Goal: Task Accomplishment & Management: Use online tool/utility

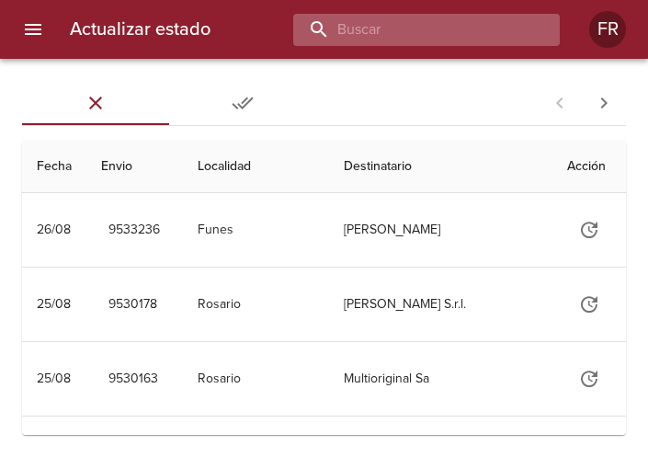
click at [464, 20] on input "buscar" at bounding box center [410, 30] width 235 height 32
type input "9530156"
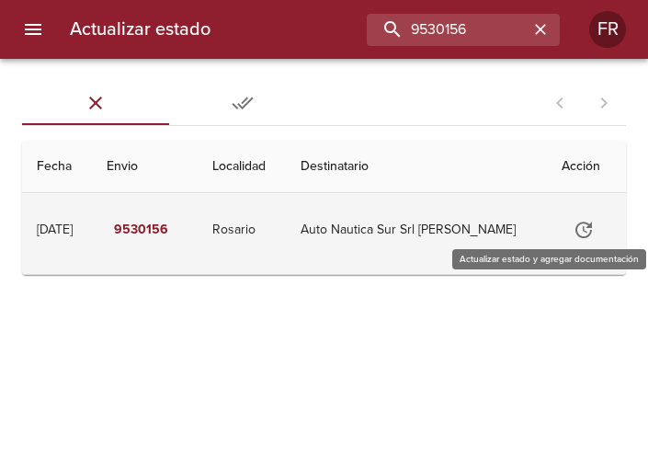
click at [576, 234] on icon "Tabla de envíos del cliente" at bounding box center [584, 230] width 17 height 17
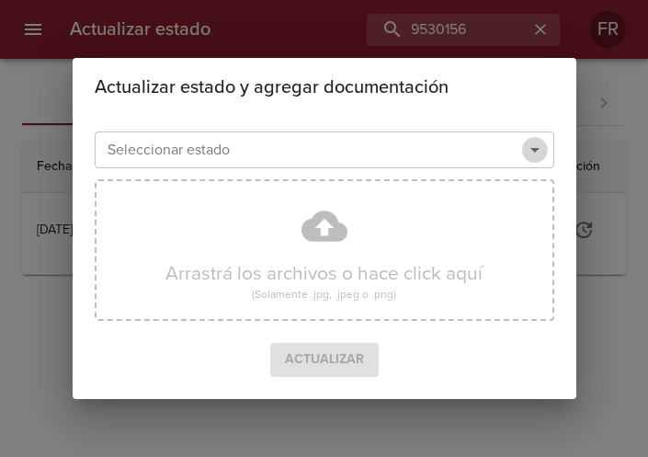
click at [533, 150] on icon "Abrir" at bounding box center [535, 150] width 9 height 5
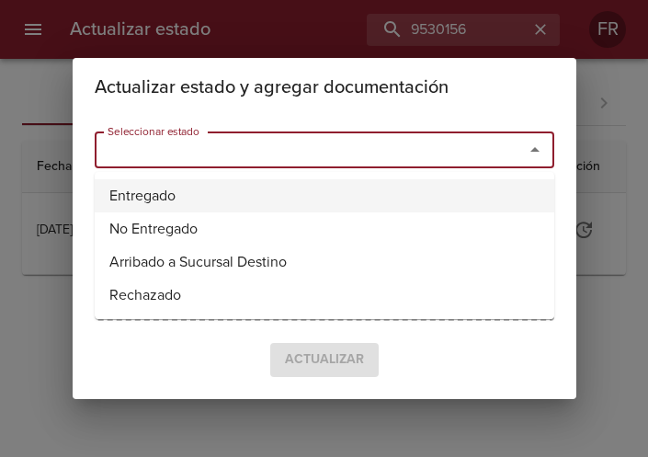
click at [178, 196] on li "Entregado" at bounding box center [325, 195] width 460 height 33
type input "Entregado"
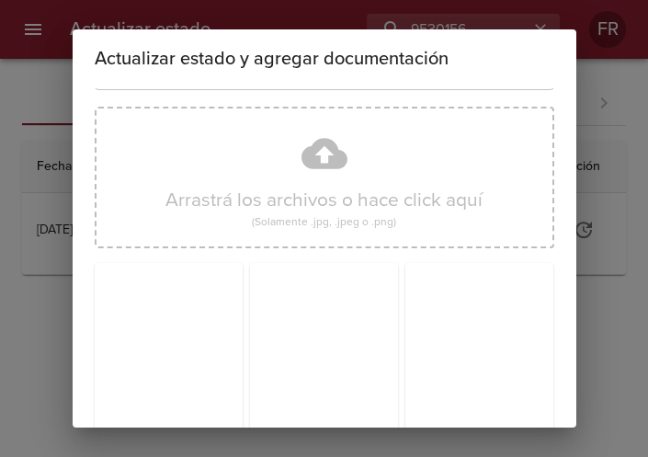
scroll to position [262, 0]
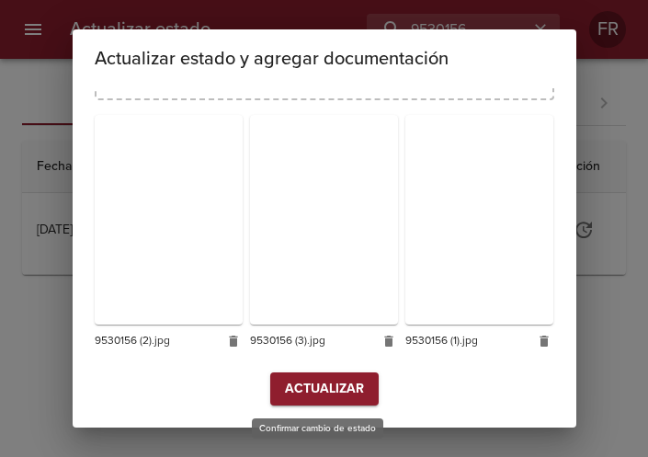
click at [315, 382] on span "Actualizar" at bounding box center [324, 389] width 79 height 23
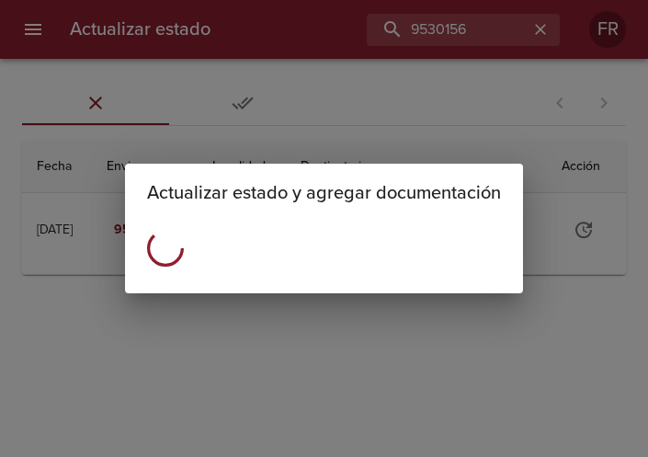
scroll to position [0, 0]
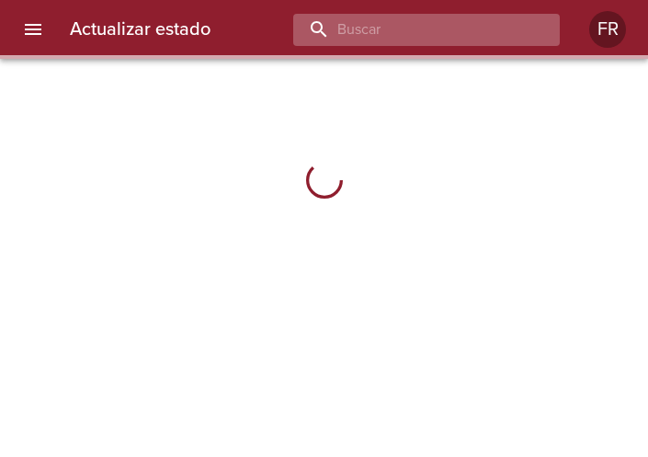
click at [481, 14] on input "buscar" at bounding box center [410, 30] width 235 height 32
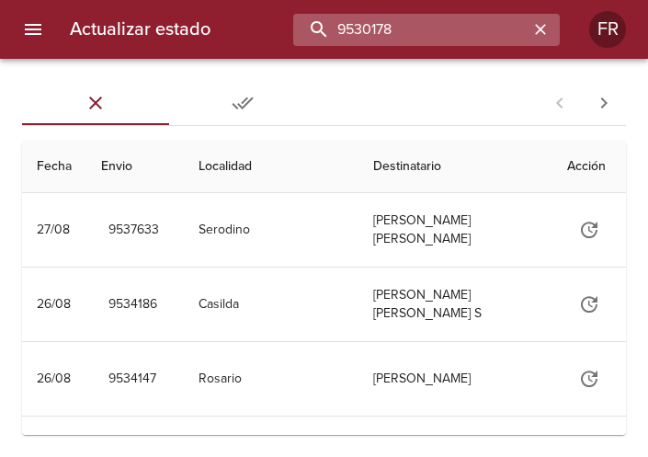
type input "9530178"
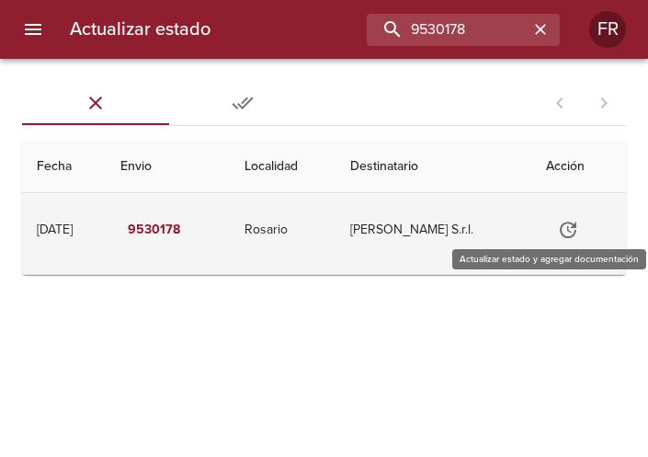
click at [567, 223] on icon "Tabla de envíos del cliente" at bounding box center [568, 230] width 17 height 17
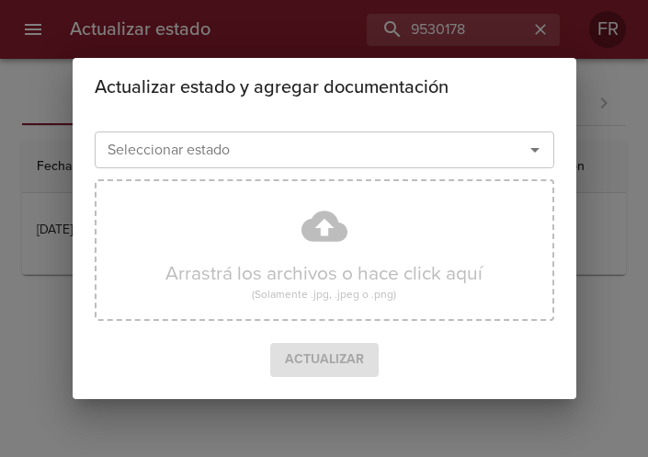
drag, startPoint x: 540, startPoint y: 155, endPoint x: 527, endPoint y: 160, distance: 13.7
click at [539, 155] on icon "Abrir" at bounding box center [535, 150] width 22 height 22
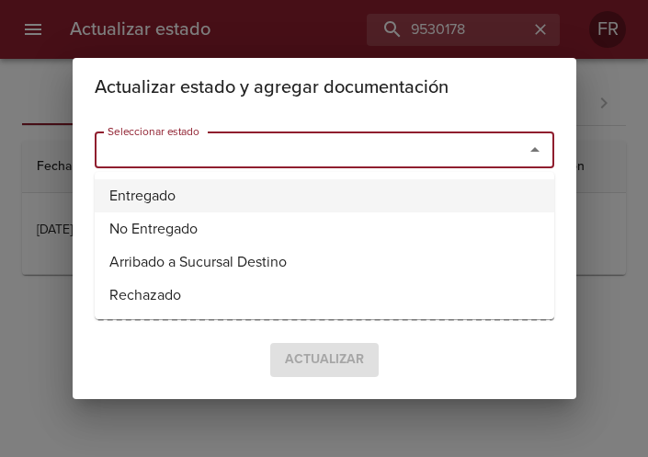
click at [273, 185] on li "Entregado" at bounding box center [325, 195] width 460 height 33
type input "Entregado"
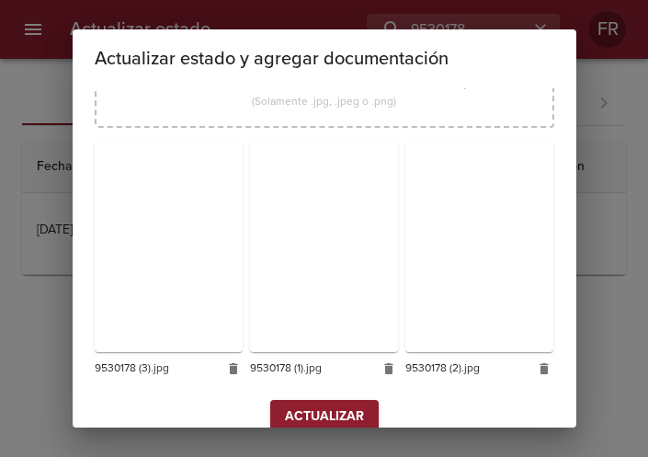
scroll to position [262, 0]
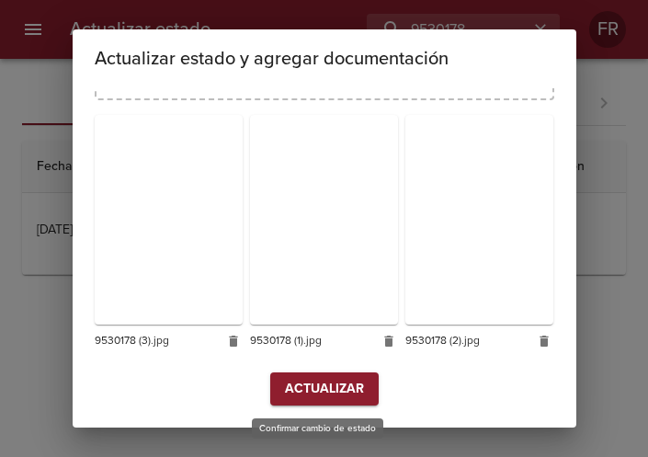
click at [333, 386] on span "Actualizar" at bounding box center [324, 389] width 79 height 23
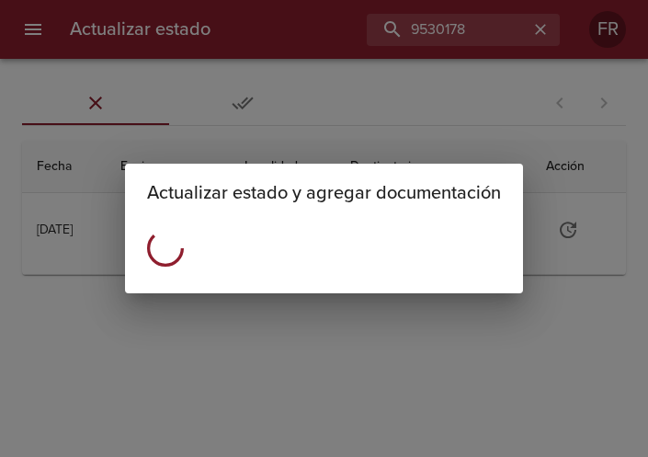
scroll to position [0, 0]
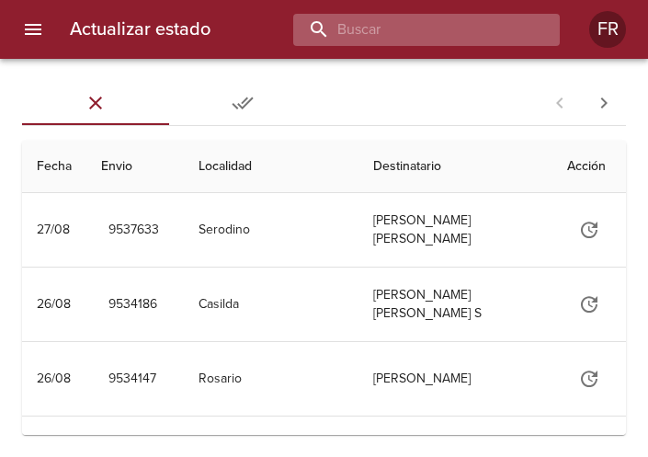
click at [445, 32] on input "buscar" at bounding box center [410, 30] width 235 height 32
type input "9519506"
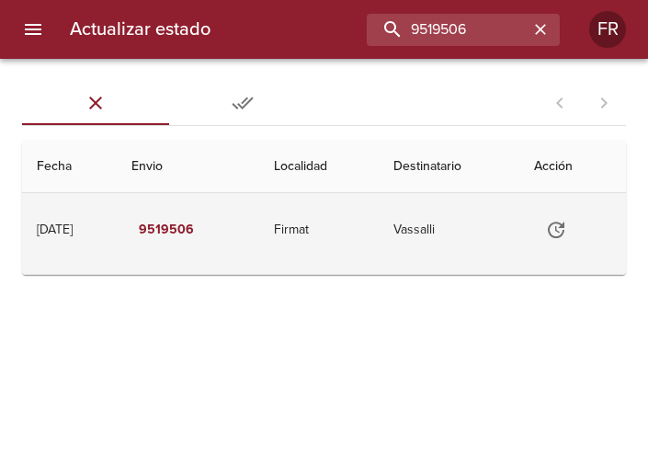
click at [567, 232] on icon "Tabla de envíos del cliente" at bounding box center [556, 230] width 22 height 22
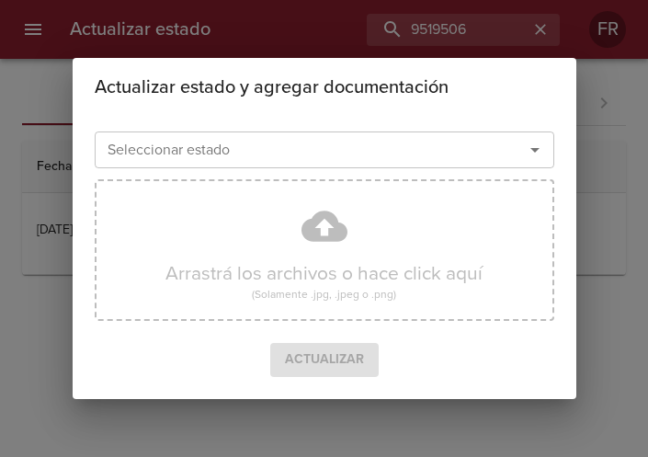
click at [544, 148] on icon "Abrir" at bounding box center [535, 150] width 22 height 22
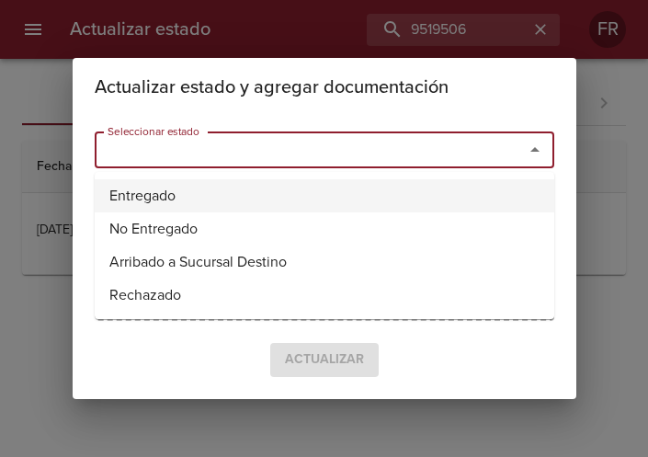
click at [267, 189] on li "Entregado" at bounding box center [325, 195] width 460 height 33
type input "Entregado"
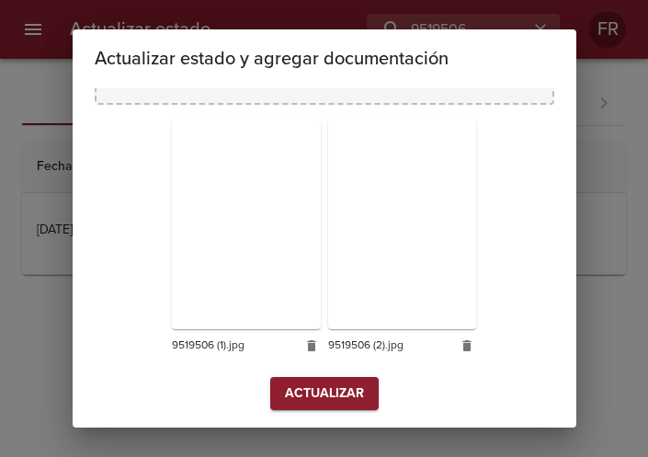
scroll to position [262, 0]
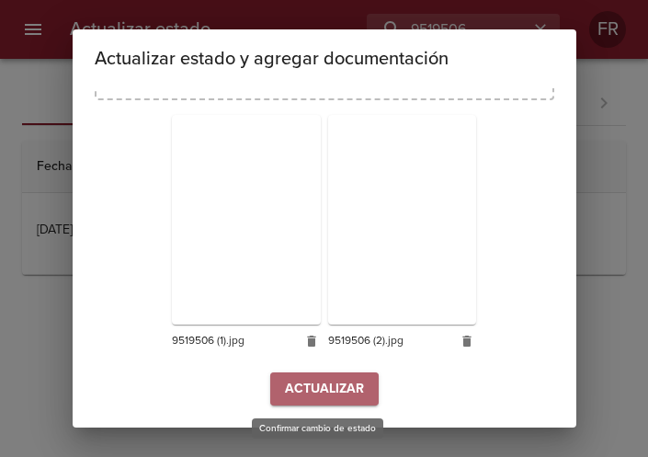
click at [327, 395] on span "Actualizar" at bounding box center [324, 389] width 79 height 23
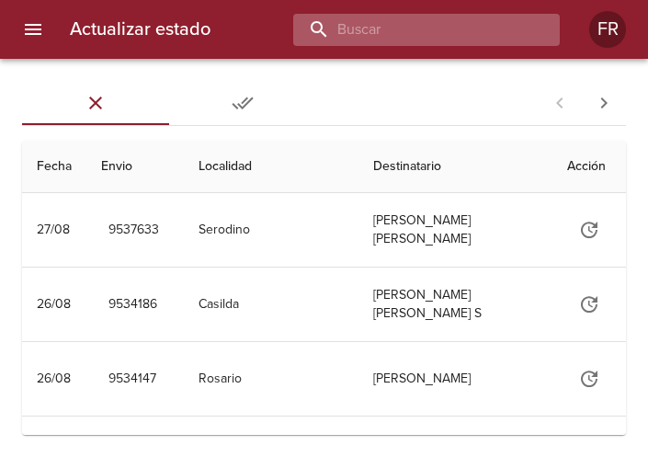
click at [482, 35] on input "buscar" at bounding box center [410, 30] width 235 height 32
type input "9530163"
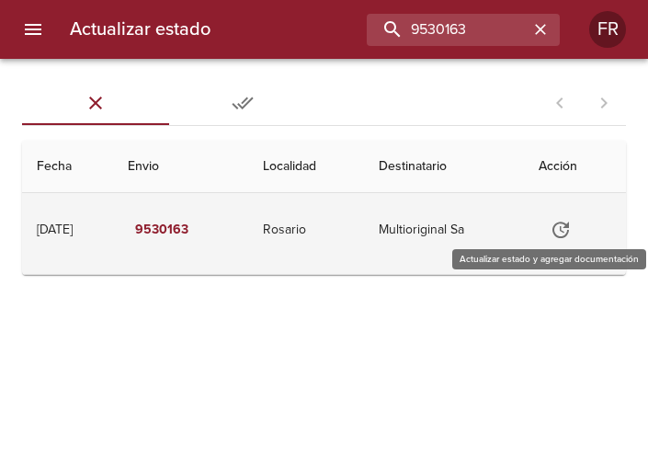
click at [564, 230] on icon "Tabla de envíos del cliente" at bounding box center [561, 230] width 22 height 22
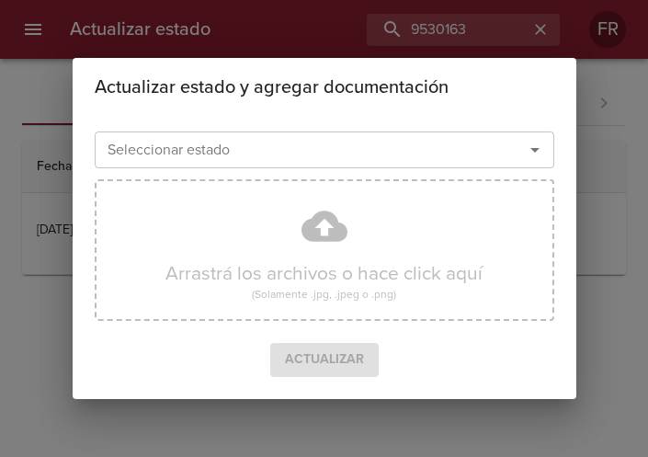
click at [538, 151] on icon "Abrir" at bounding box center [535, 150] width 22 height 22
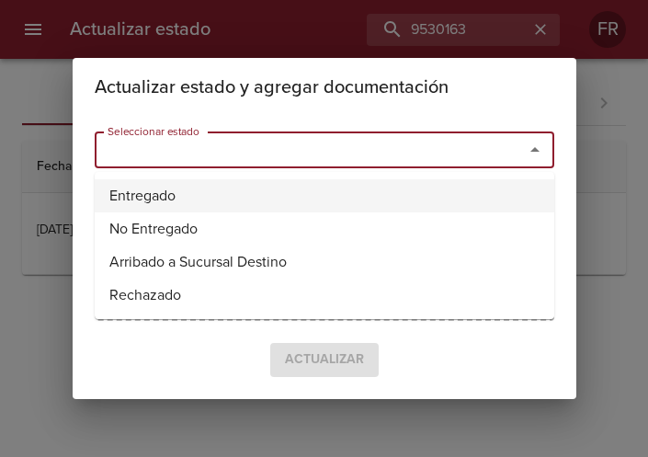
click at [317, 193] on li "Entregado" at bounding box center [325, 195] width 460 height 33
type input "Entregado"
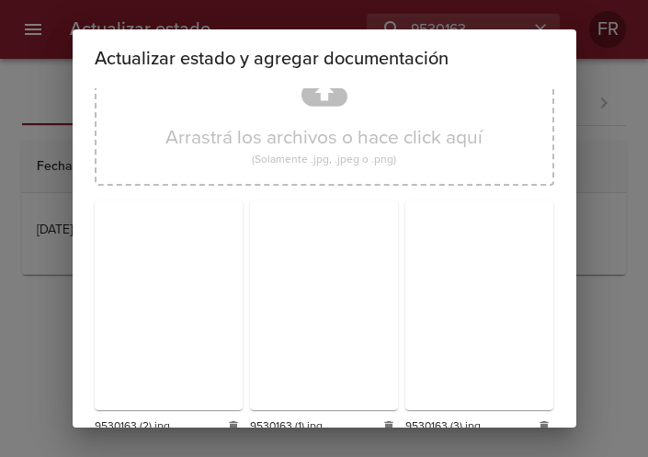
scroll to position [262, 0]
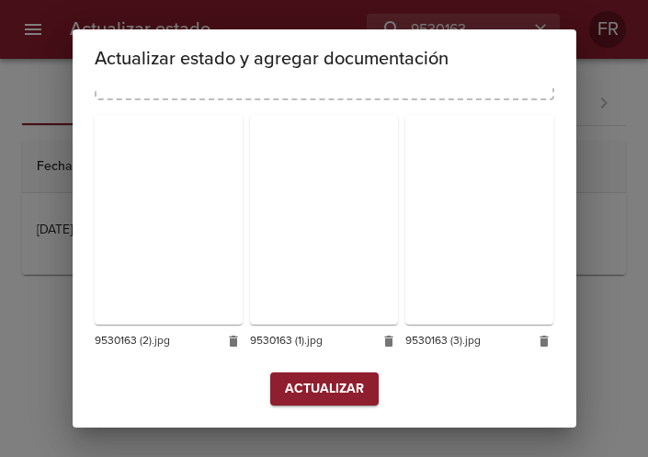
click at [313, 393] on span "Actualizar" at bounding box center [324, 389] width 79 height 23
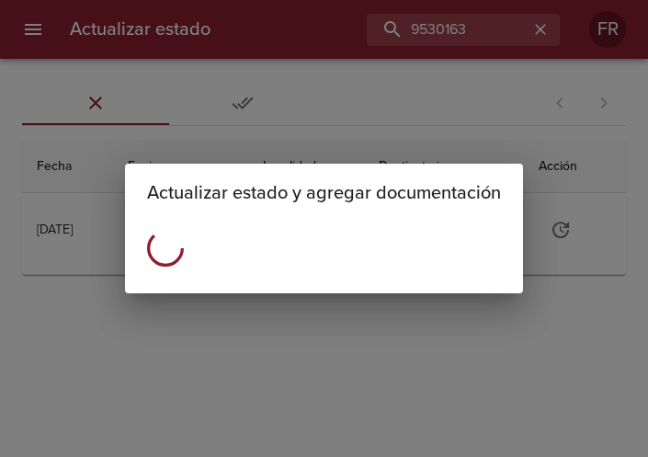
scroll to position [0, 0]
